Goal: Task Accomplishment & Management: Use online tool/utility

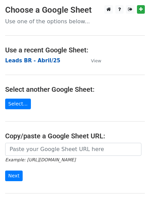
click at [42, 60] on strong "Leads BR - Abril/25" at bounding box center [32, 61] width 55 height 6
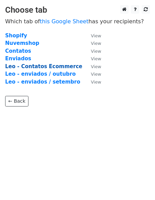
click at [50, 67] on strong "Leo - Contatos Ecommerce" at bounding box center [43, 66] width 77 height 6
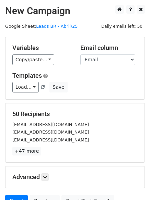
scroll to position [34, 0]
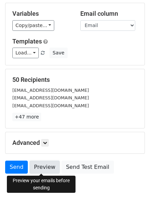
click at [45, 165] on link "Preview" at bounding box center [45, 167] width 30 height 13
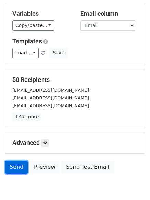
click at [17, 168] on link "Send" at bounding box center [16, 167] width 23 height 13
